Goal: Transaction & Acquisition: Purchase product/service

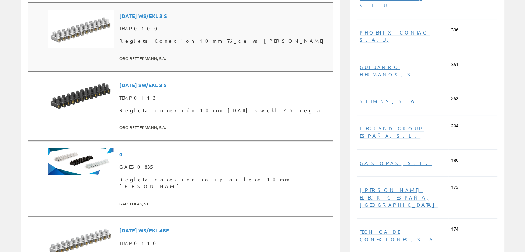
scroll to position [242, 0]
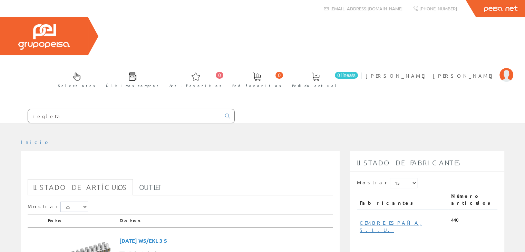
click at [72, 109] on input "regleta" at bounding box center [124, 116] width 193 height 14
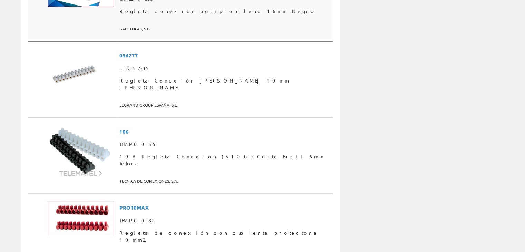
scroll to position [1761, 0]
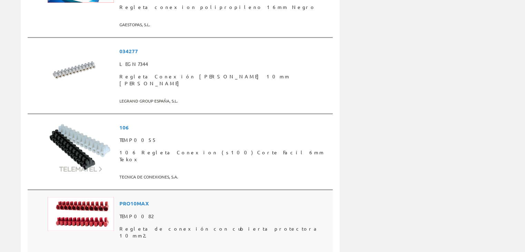
drag, startPoint x: 85, startPoint y: 121, endPoint x: 91, endPoint y: 119, distance: 6.0
click at [86, 197] on img at bounding box center [81, 214] width 66 height 34
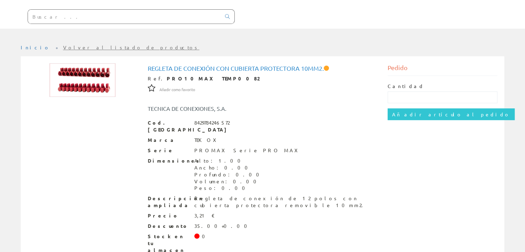
scroll to position [89, 0]
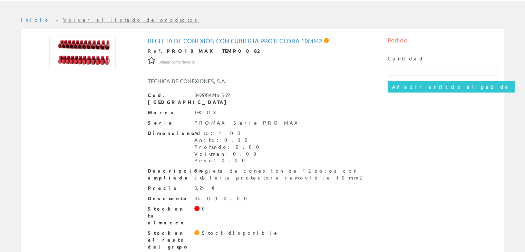
click at [196, 230] on span at bounding box center [196, 232] width 5 height 5
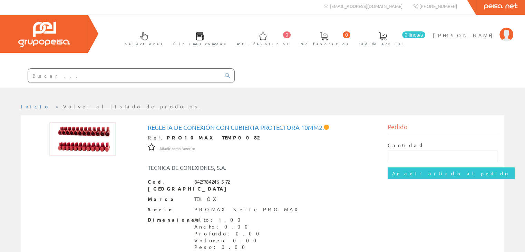
scroll to position [0, 0]
